Goal: Use online tool/utility

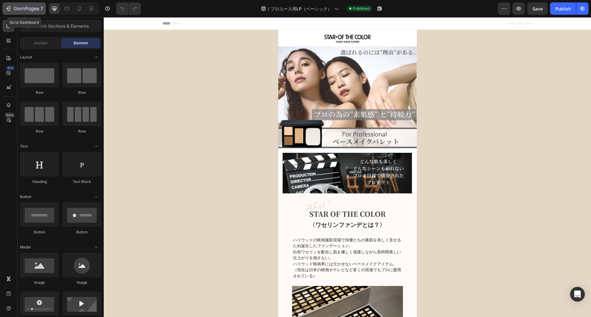
click at [25, 6] on div "7" at bounding box center [28, 8] width 29 height 7
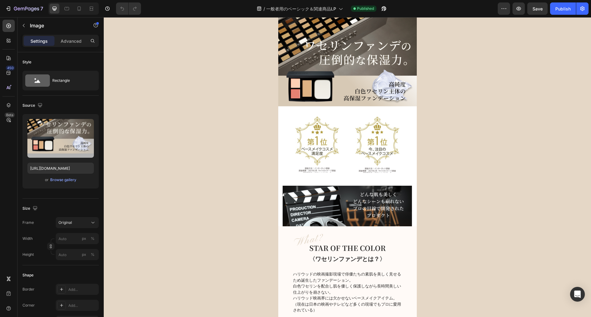
scroll to position [67, 0]
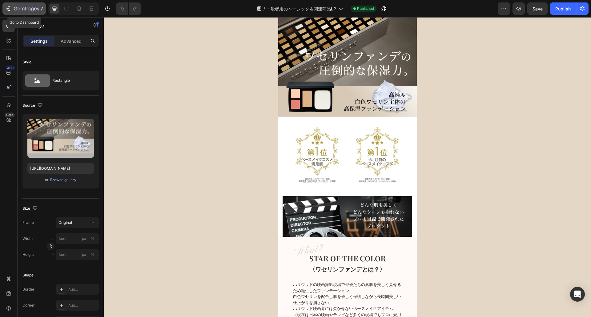
click at [23, 7] on icon "button" at bounding box center [26, 8] width 25 height 5
